Goal: Task Accomplishment & Management: Complete application form

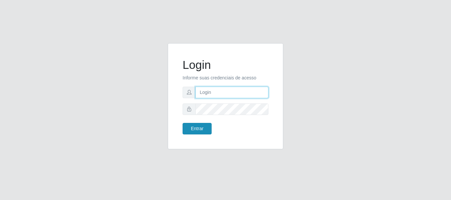
type input "[EMAIL_ADDRESS][DOMAIN_NAME]"
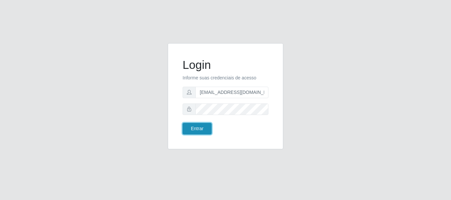
click at [208, 125] on button "Entrar" at bounding box center [197, 129] width 29 height 12
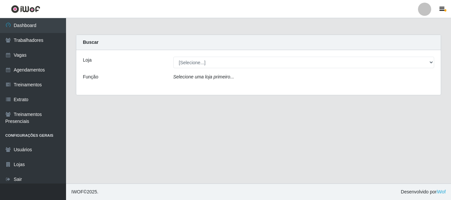
click at [264, 119] on main "Carregando... Buscar Loja [Selecione...] SuperShow - Asa Norte Função Selecione…" at bounding box center [258, 101] width 385 height 166
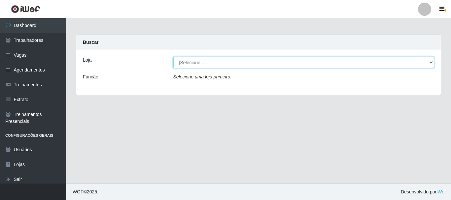
click at [227, 62] on select "[Selecione...] SuperShow - Asa Norte" at bounding box center [303, 63] width 261 height 12
select select "71"
click at [173, 57] on select "[Selecione...] SuperShow - Asa Norte" at bounding box center [303, 63] width 261 height 12
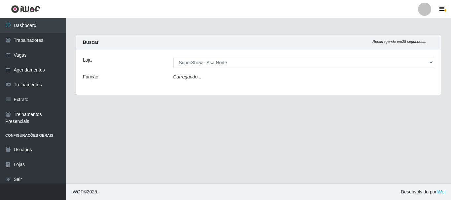
click at [192, 78] on icon "Carregando..." at bounding box center [187, 76] width 28 height 5
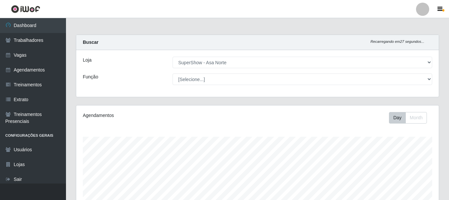
scroll to position [137, 363]
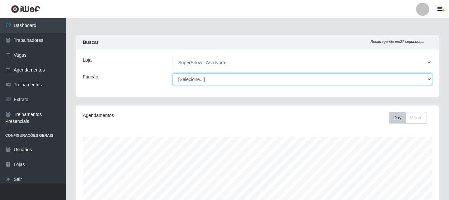
click at [198, 79] on select "[Selecione...] ASG ASG + ASG ++ Auxiliar de Depósito Auxiliar de Depósito + Aux…" at bounding box center [303, 80] width 260 height 12
select select "1"
click at [173, 74] on select "[Selecione...] ASG ASG + ASG ++ Auxiliar de Depósito Auxiliar de Depósito + Aux…" at bounding box center [303, 80] width 260 height 12
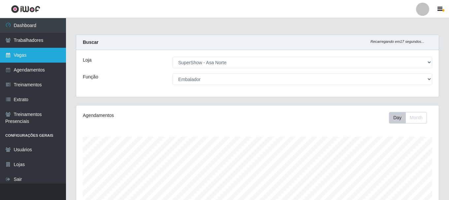
click at [30, 58] on link "Vagas" at bounding box center [33, 55] width 66 height 15
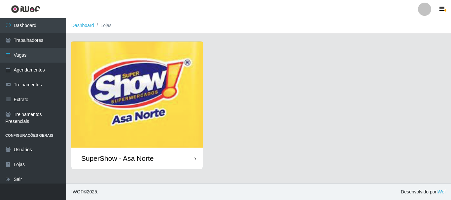
click at [135, 112] on img at bounding box center [136, 95] width 131 height 106
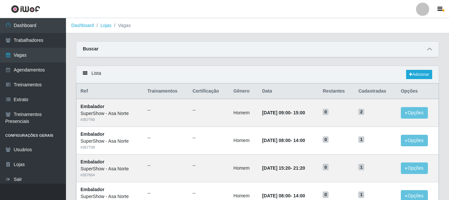
click at [428, 50] on icon at bounding box center [430, 49] width 5 height 5
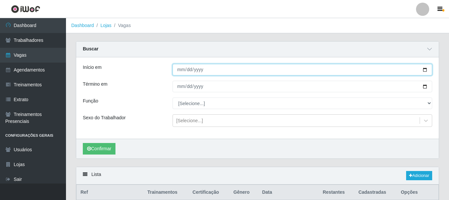
click at [424, 71] on input "Início em" at bounding box center [303, 70] width 260 height 12
type input "[DATE]"
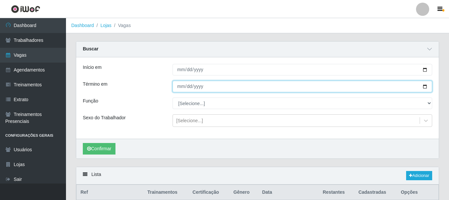
click at [426, 87] on input "Término em" at bounding box center [303, 87] width 260 height 12
type input "[DATE]"
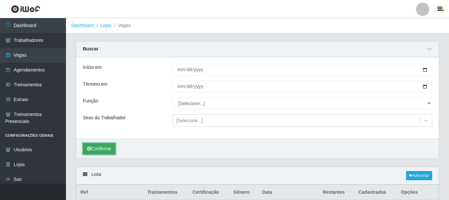
click at [105, 148] on button "Confirmar" at bounding box center [99, 149] width 33 height 12
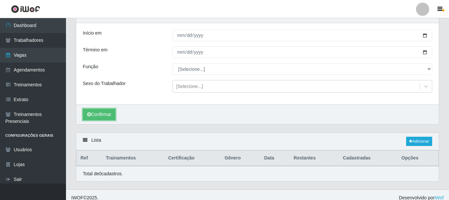
scroll to position [41, 0]
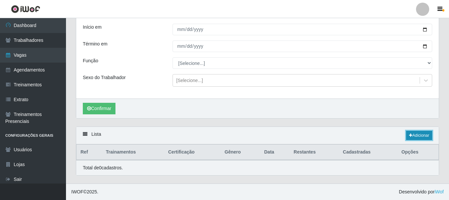
click at [414, 135] on link "Adicionar" at bounding box center [419, 135] width 26 height 9
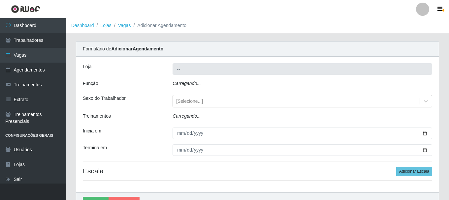
type input "SuperShow - Asa Norte"
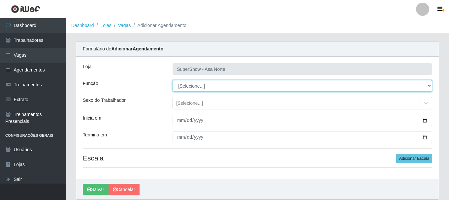
click at [199, 87] on select "[Selecione...] ASG ASG + ASG ++ Auxiliar de Depósito Auxiliar de Depósito + Aux…" at bounding box center [303, 86] width 260 height 12
select select "1"
click at [173, 80] on select "[Selecione...] ASG ASG + ASG ++ Auxiliar de Depósito Auxiliar de Depósito + Aux…" at bounding box center [303, 86] width 260 height 12
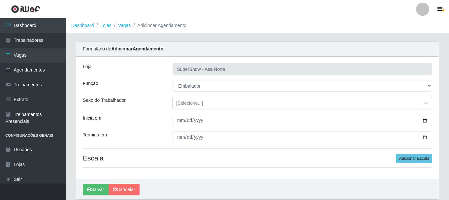
click at [193, 107] on div "[Selecione...]" at bounding box center [189, 103] width 27 height 7
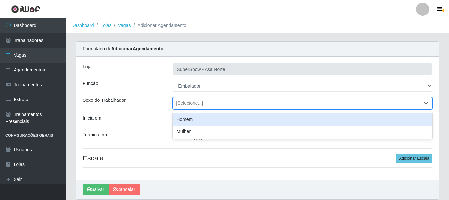
click at [190, 118] on div "Homem" at bounding box center [303, 120] width 260 height 12
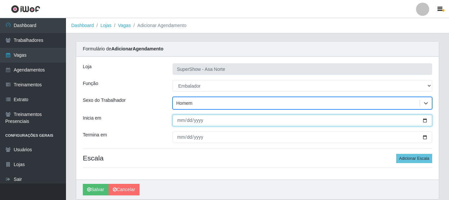
click at [182, 120] on input "Inicia em" at bounding box center [303, 121] width 260 height 12
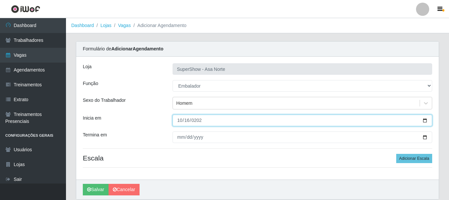
type input "[DATE]"
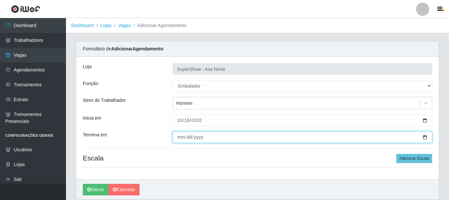
type input "[PHONE_NUMBER]"
type input "[DATE]"
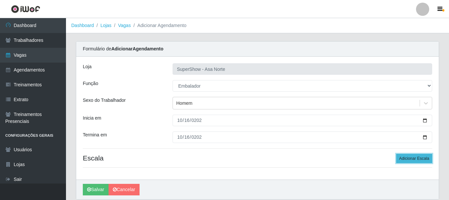
click at [430, 159] on button "Adicionar Escala" at bounding box center [414, 158] width 36 height 9
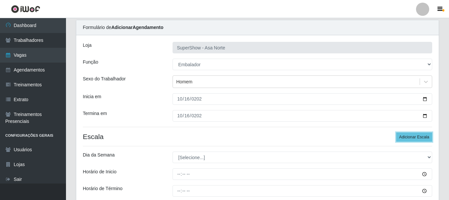
scroll to position [33, 0]
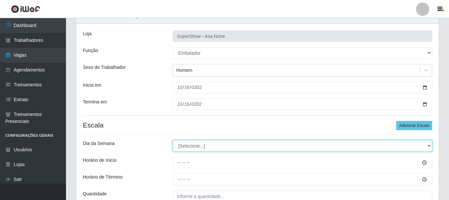
click at [214, 148] on select "[Selecione...] Segunda Terça Quarta Quinta Sexta Sábado Domingo" at bounding box center [303, 146] width 260 height 12
select select "4"
click at [173, 140] on select "[Selecione...] Segunda Terça Quarta Quinta Sexta Sábado Domingo" at bounding box center [303, 146] width 260 height 12
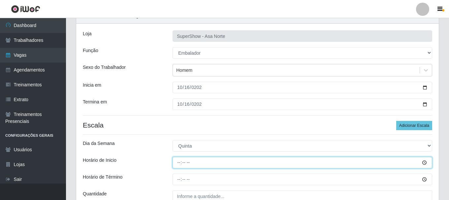
drag, startPoint x: 183, startPoint y: 163, endPoint x: 184, endPoint y: 172, distance: 9.2
click at [183, 165] on input "Horário de Inicio" at bounding box center [303, 163] width 260 height 12
click at [180, 165] on input "Horário de Inicio" at bounding box center [303, 163] width 260 height 12
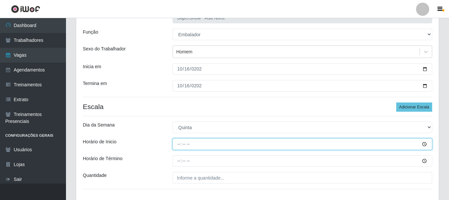
scroll to position [66, 0]
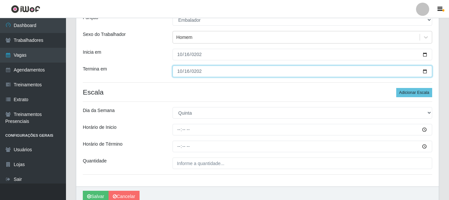
drag, startPoint x: 180, startPoint y: 72, endPoint x: 184, endPoint y: 91, distance: 19.1
click at [180, 73] on input "[DATE]" at bounding box center [303, 72] width 260 height 12
type input "[DATE]"
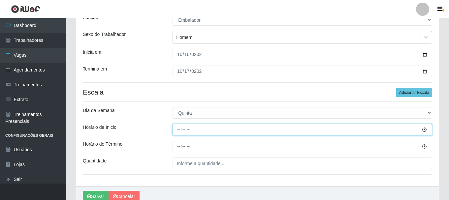
click at [182, 129] on input "Horário de Inicio" at bounding box center [303, 130] width 260 height 12
type input "08:00"
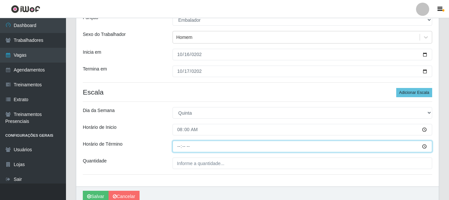
type input "09:00"
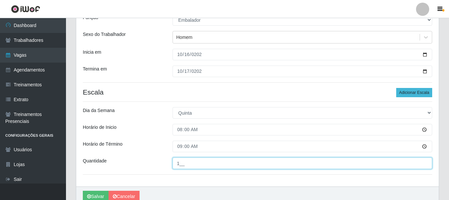
type input "1__"
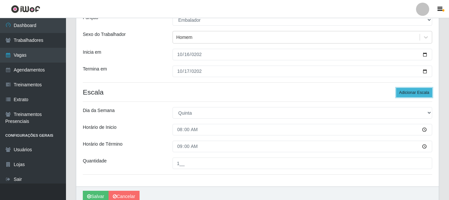
click at [407, 91] on button "Adicionar Escala" at bounding box center [414, 92] width 36 height 9
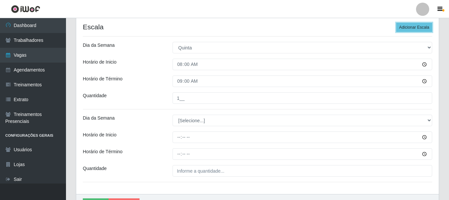
scroll to position [132, 0]
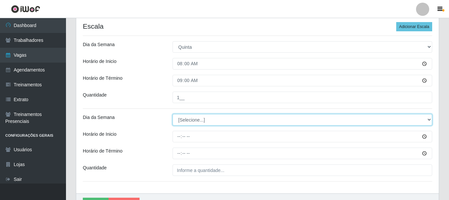
click at [202, 121] on select "[Selecione...] Segunda Terça Quarta Quinta Sexta Sábado Domingo" at bounding box center [303, 120] width 260 height 12
select select "4"
click at [173, 114] on select "[Selecione...] Segunda Terça Quarta Quinta Sexta Sábado Domingo" at bounding box center [303, 120] width 260 height 12
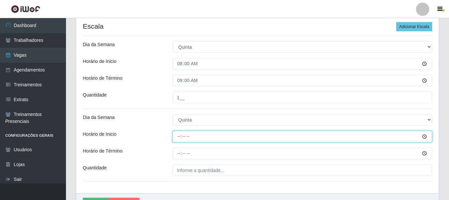
drag, startPoint x: 182, startPoint y: 137, endPoint x: 185, endPoint y: 157, distance: 20.0
click at [182, 138] on input "Horário de Inicio" at bounding box center [303, 137] width 260 height 12
type input "09:00"
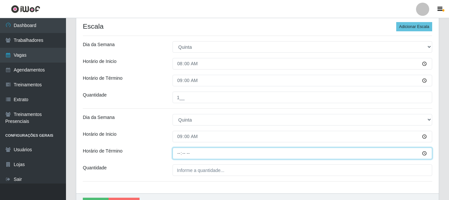
type input "15:00"
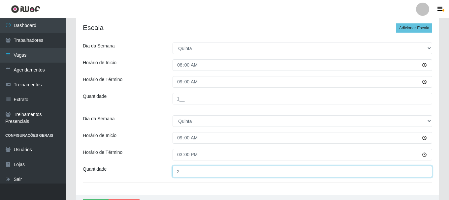
scroll to position [71, 0]
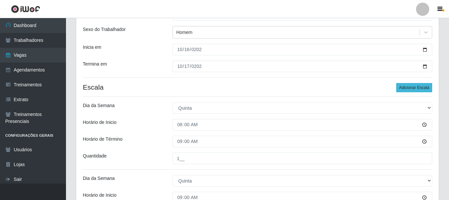
type input "2__"
click at [406, 88] on button "Adicionar Escala" at bounding box center [414, 87] width 36 height 9
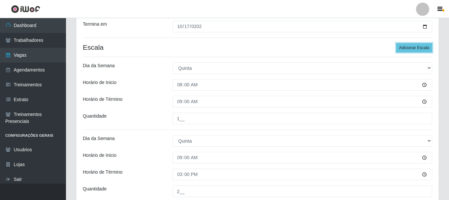
scroll to position [170, 0]
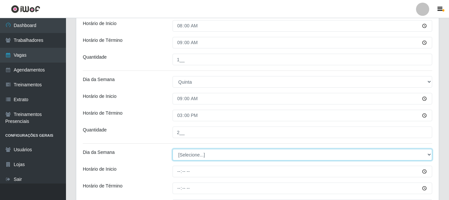
click at [191, 156] on select "[Selecione...] Segunda Terça Quarta Quinta Sexta Sábado Domingo" at bounding box center [303, 155] width 260 height 12
click at [173, 149] on select "[Selecione...] Segunda Terça Quarta Quinta Sexta Sábado Domingo" at bounding box center [303, 155] width 260 height 12
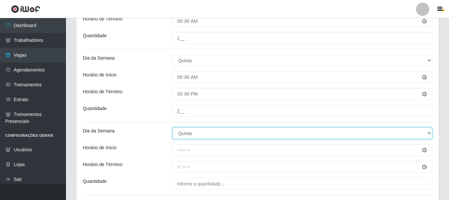
scroll to position [203, 0]
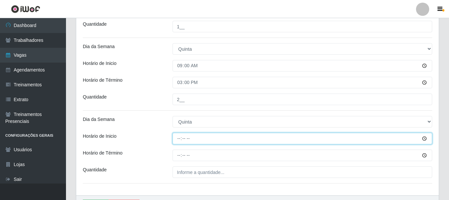
click at [181, 139] on input "Horário de Inicio" at bounding box center [303, 139] width 260 height 12
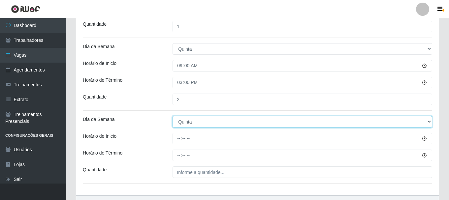
click at [198, 122] on select "[Selecione...] Segunda Terça Quarta Quinta Sexta Sábado Domingo" at bounding box center [303, 122] width 260 height 12
select select "5"
click at [173, 116] on select "[Selecione...] Segunda Terça Quarta Quinta Sexta Sábado Domingo" at bounding box center [303, 122] width 260 height 12
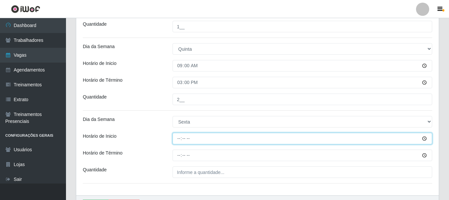
click at [178, 141] on input "Horário de Inicio" at bounding box center [303, 139] width 260 height 12
type input "08:00"
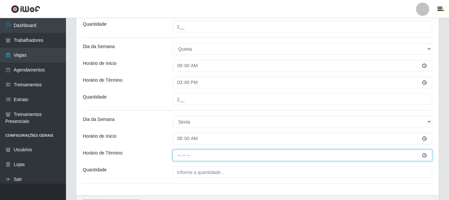
type input "14:00"
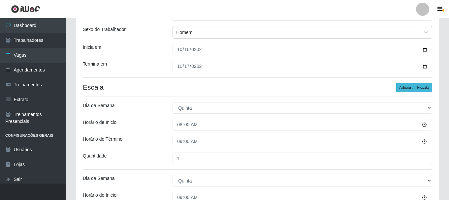
type input "1__"
click at [404, 87] on button "Adicionar Escala" at bounding box center [414, 87] width 36 height 9
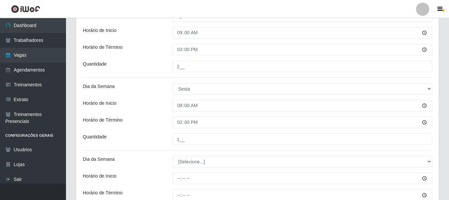
scroll to position [269, 0]
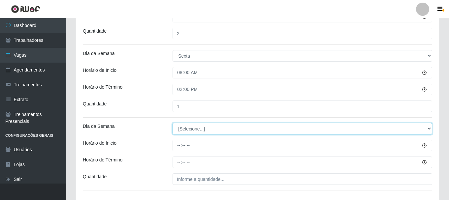
click at [430, 126] on select "[Selecione...] Segunda Terça Quarta Quinta Sexta Sábado Domingo" at bounding box center [303, 129] width 260 height 12
select select "5"
click at [173, 123] on select "[Selecione...] Segunda Terça Quarta Quinta Sexta Sábado Domingo" at bounding box center [303, 129] width 260 height 12
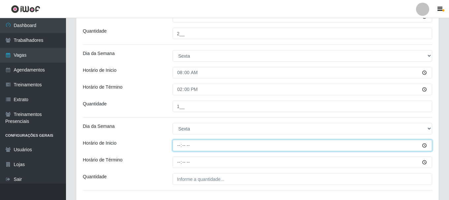
click at [183, 146] on input "Horário de Inicio" at bounding box center [303, 146] width 260 height 12
type input "09:00"
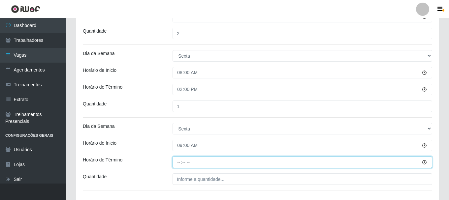
type input "15:00"
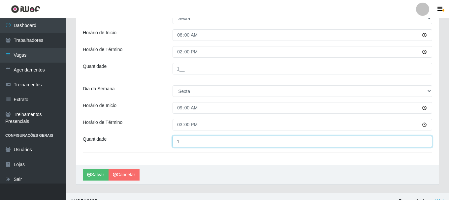
scroll to position [316, 0]
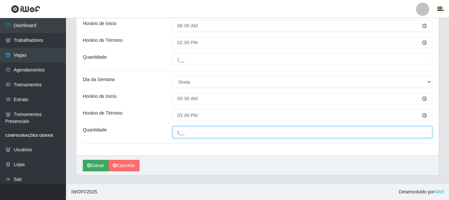
type input "1__"
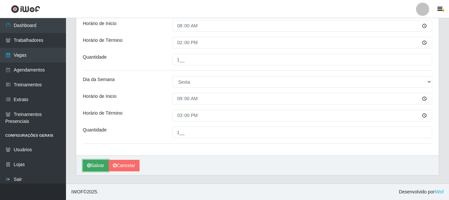
click at [95, 164] on button "Salvar" at bounding box center [96, 166] width 26 height 12
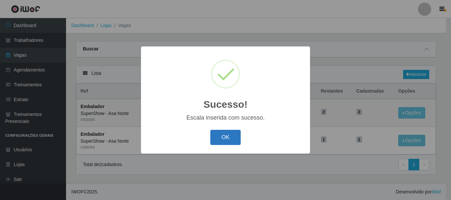
click at [236, 142] on button "OK" at bounding box center [225, 138] width 31 height 16
